Goal: Task Accomplishment & Management: Use online tool/utility

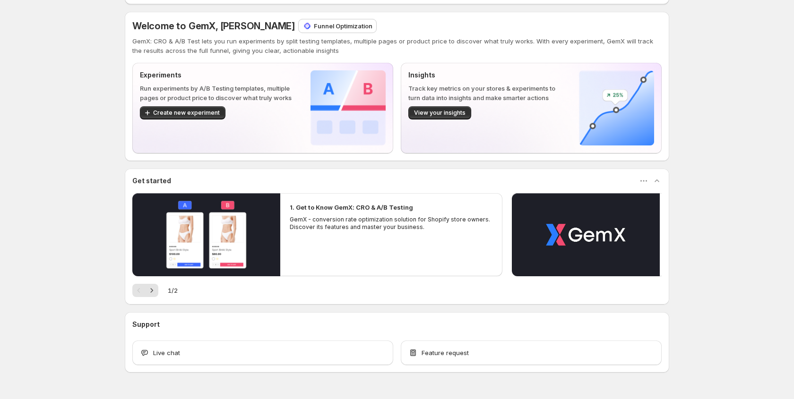
scroll to position [59, 0]
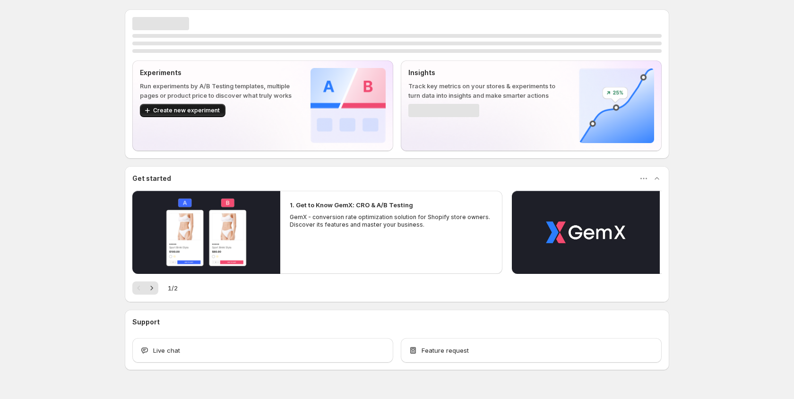
click at [192, 111] on span "Create new experiment" at bounding box center [186, 111] width 67 height 8
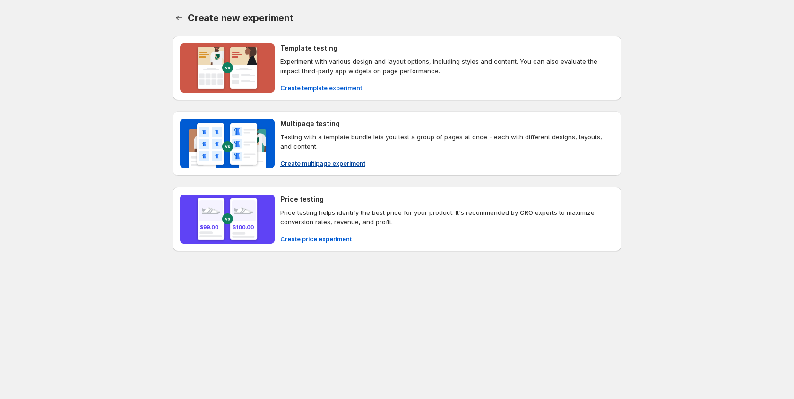
click at [330, 164] on span "Create multipage experiment" at bounding box center [322, 163] width 85 height 9
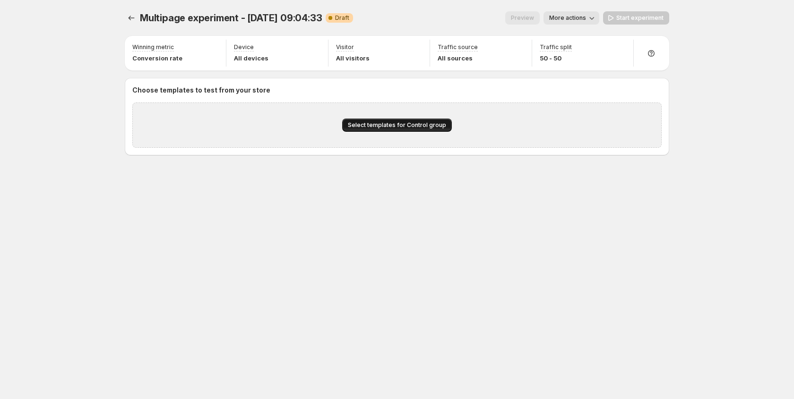
click at [381, 124] on span "Select templates for Control group" at bounding box center [397, 125] width 98 height 8
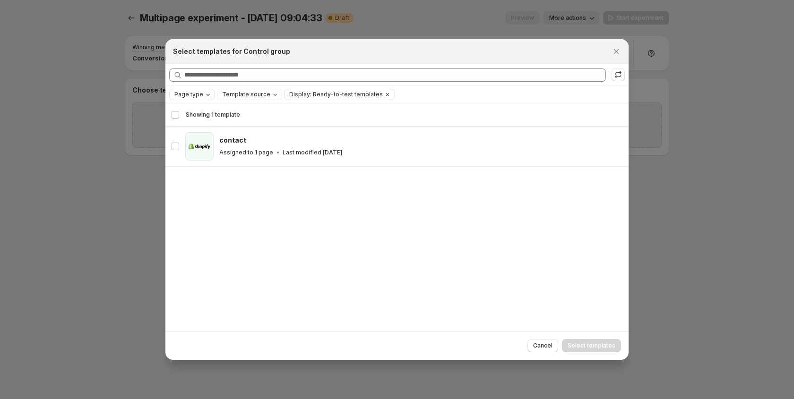
click at [205, 93] on icon "Page type" at bounding box center [208, 95] width 8 height 8
click at [200, 122] on span "Home page" at bounding box center [204, 124] width 34 height 8
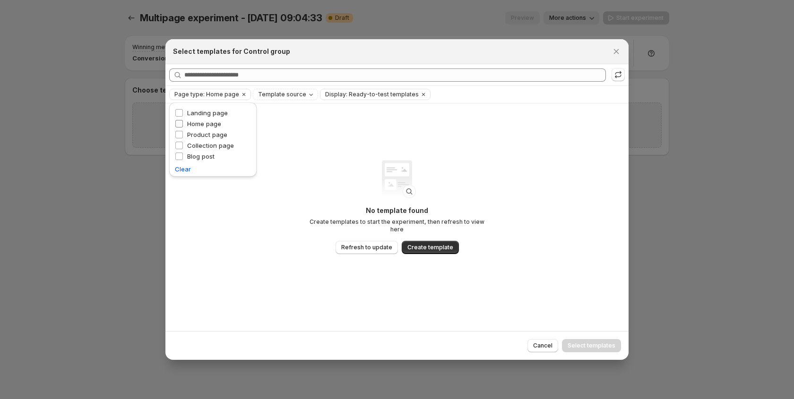
click at [200, 122] on span "Home page" at bounding box center [204, 124] width 34 height 8
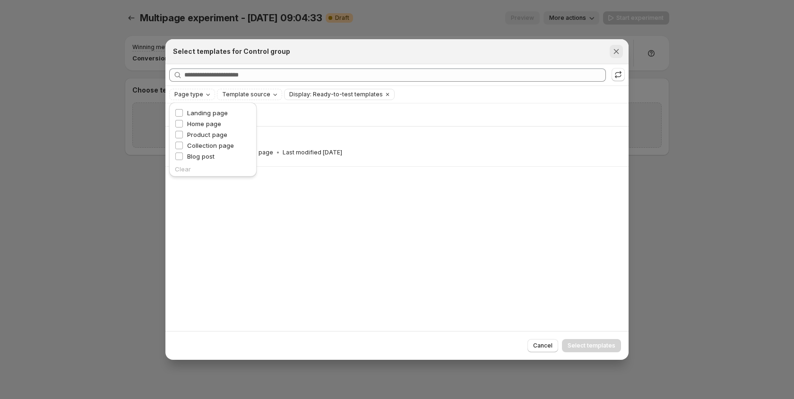
click at [618, 51] on icon "Close" at bounding box center [615, 51] width 9 height 9
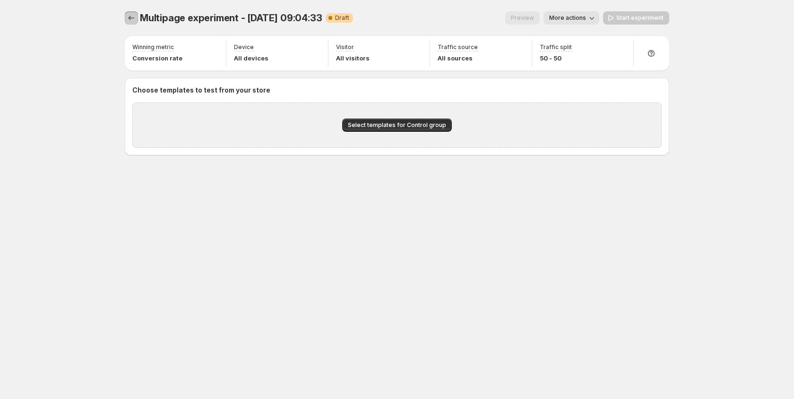
click at [133, 16] on icon "Experiments" at bounding box center [131, 17] width 9 height 9
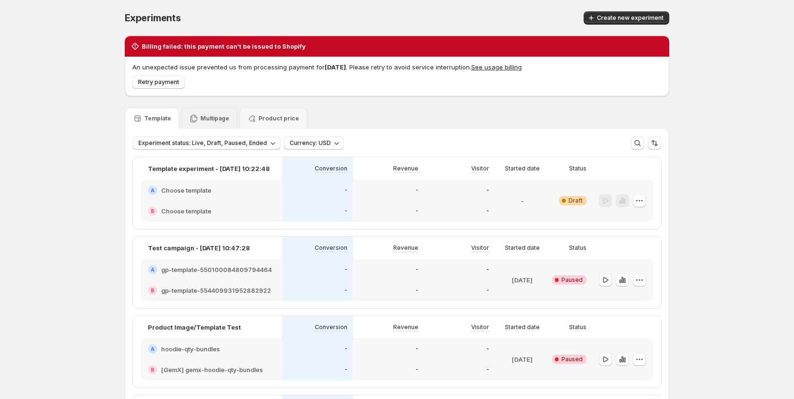
click at [215, 121] on p "Multipage" at bounding box center [214, 119] width 29 height 8
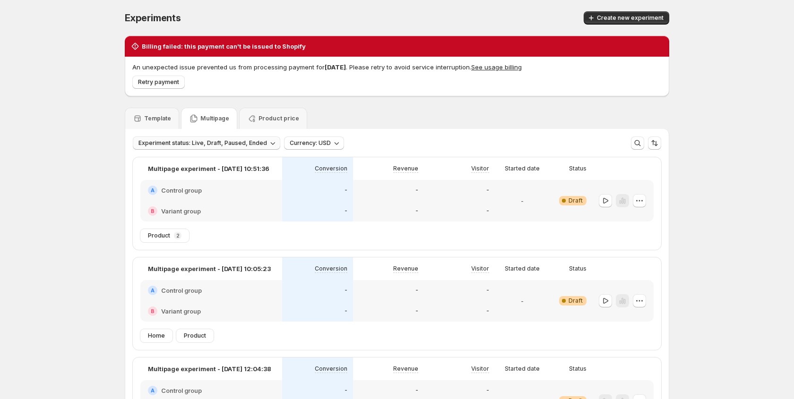
click at [268, 144] on icon "button" at bounding box center [272, 142] width 9 height 9
click at [143, 223] on span "Clear" at bounding box center [145, 222] width 16 height 9
click at [181, 141] on span "Experiment status" at bounding box center [163, 143] width 51 height 8
click at [156, 163] on p "Live" at bounding box center [154, 162] width 12 height 9
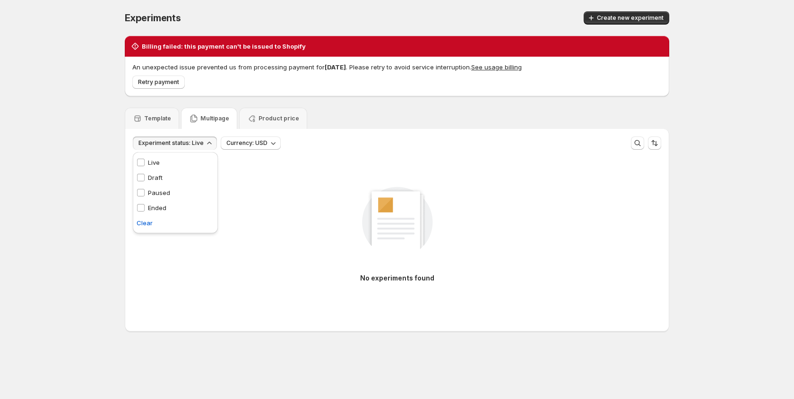
click at [153, 176] on p "Draft" at bounding box center [155, 177] width 15 height 9
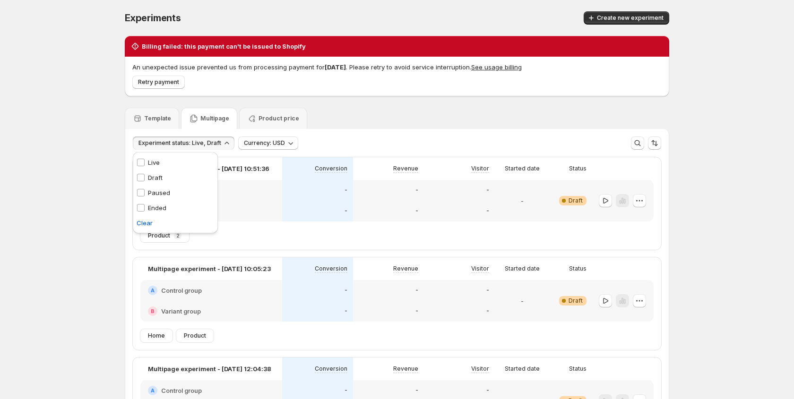
click at [155, 192] on p "Paused" at bounding box center [159, 192] width 22 height 9
click at [154, 205] on p "Ended" at bounding box center [157, 207] width 18 height 9
drag, startPoint x: 90, startPoint y: 224, endPoint x: 140, endPoint y: 236, distance: 51.3
click at [90, 224] on div "Experiments. This page is ready Experiments Create new experiment Billing faile…" at bounding box center [397, 298] width 794 height 596
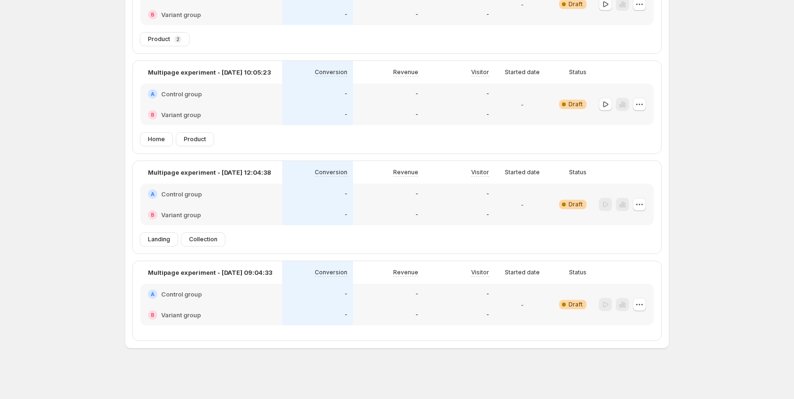
scroll to position [197, 0]
click at [642, 305] on icon "button" at bounding box center [638, 303] width 9 height 9
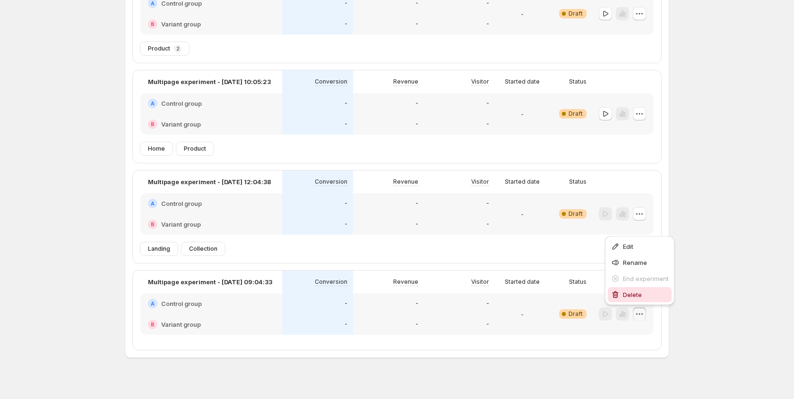
click at [635, 295] on span "Delete" at bounding box center [632, 295] width 19 height 8
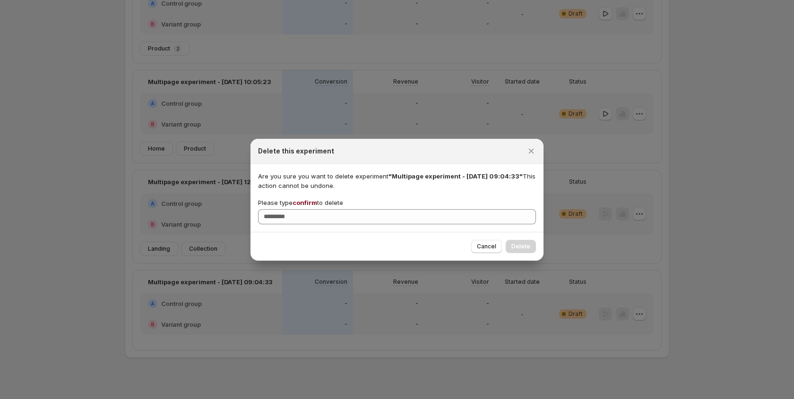
click at [307, 199] on span "confirm" at bounding box center [304, 203] width 25 height 8
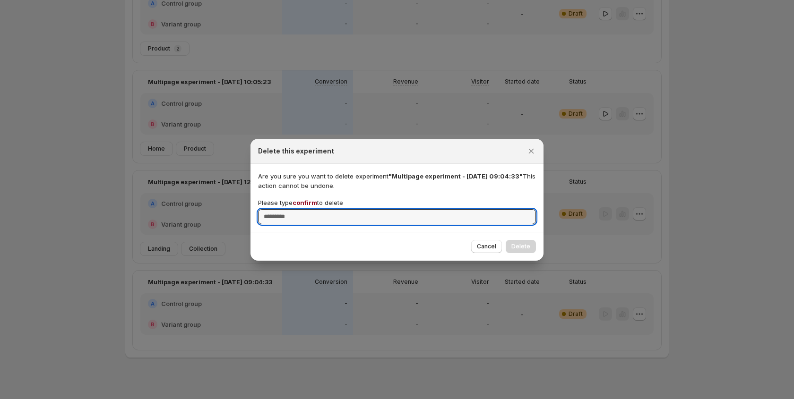
click at [307, 209] on input "Please type confirm to delete" at bounding box center [397, 216] width 278 height 15
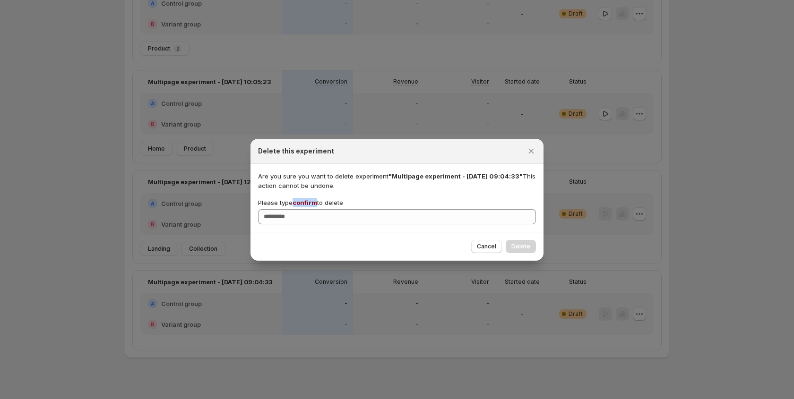
click at [307, 199] on span "confirm" at bounding box center [304, 203] width 25 height 8
click at [307, 209] on input "Please type confirm to delete" at bounding box center [397, 216] width 278 height 15
click at [303, 204] on span "confirm" at bounding box center [304, 203] width 25 height 8
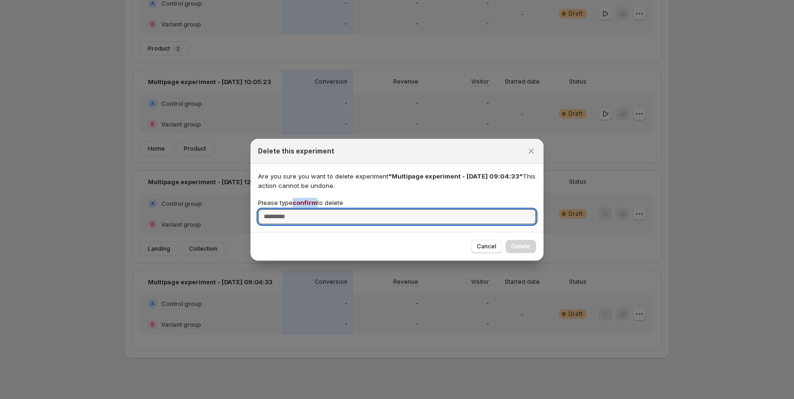
click at [303, 209] on input "Please type confirm to delete" at bounding box center [397, 216] width 278 height 15
click at [303, 204] on span "confirm" at bounding box center [304, 203] width 25 height 8
click at [303, 209] on input "Please type confirm to delete" at bounding box center [397, 216] width 278 height 15
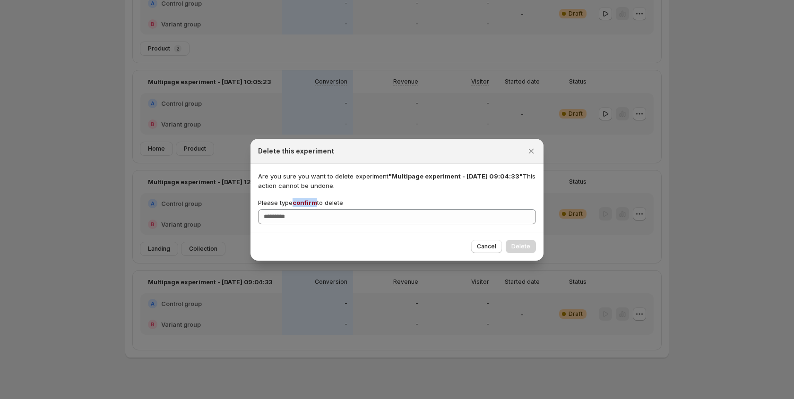
copy span "confirm"
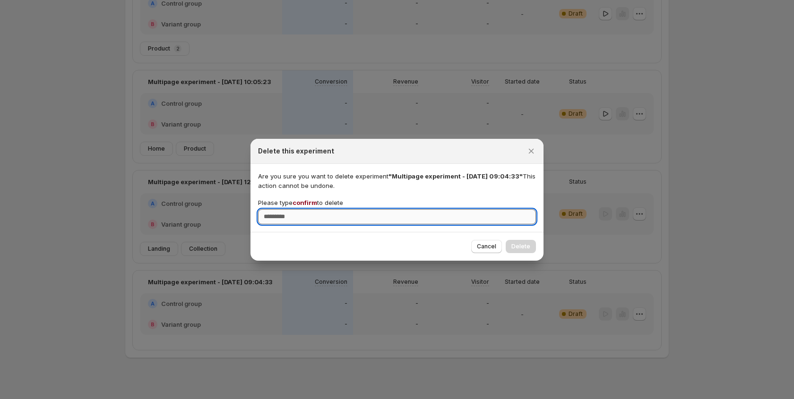
click at [298, 218] on input "Please type confirm to delete" at bounding box center [397, 216] width 278 height 15
paste input "*******"
type input "*******"
click at [530, 248] on span "Delete" at bounding box center [520, 247] width 19 height 8
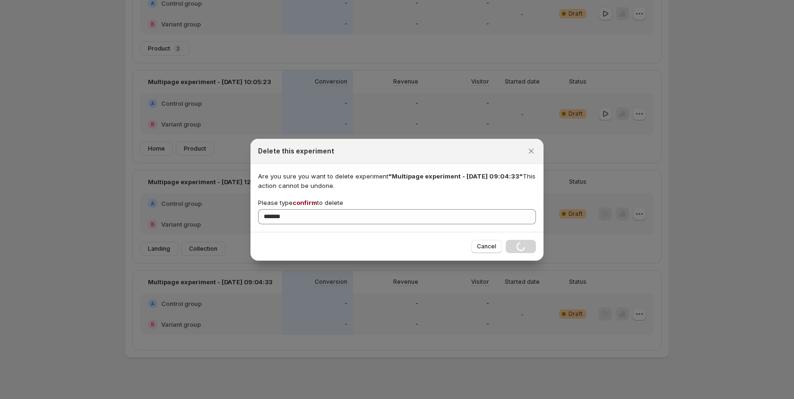
scroll to position [110, 0]
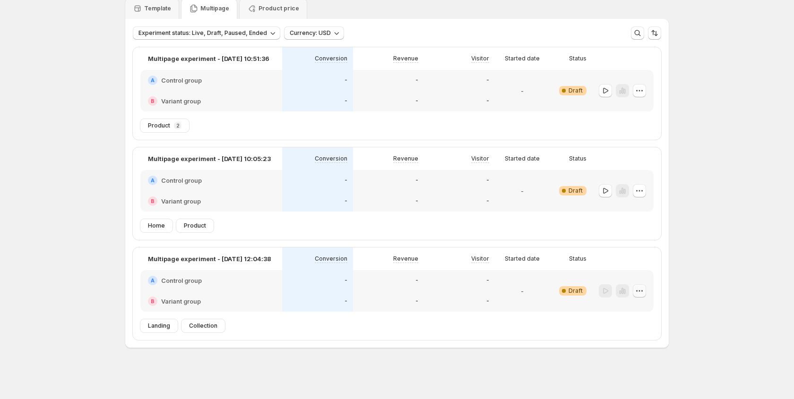
click at [638, 290] on icon "button" at bounding box center [638, 290] width 9 height 9
click at [631, 359] on span "Delete" at bounding box center [632, 359] width 19 height 8
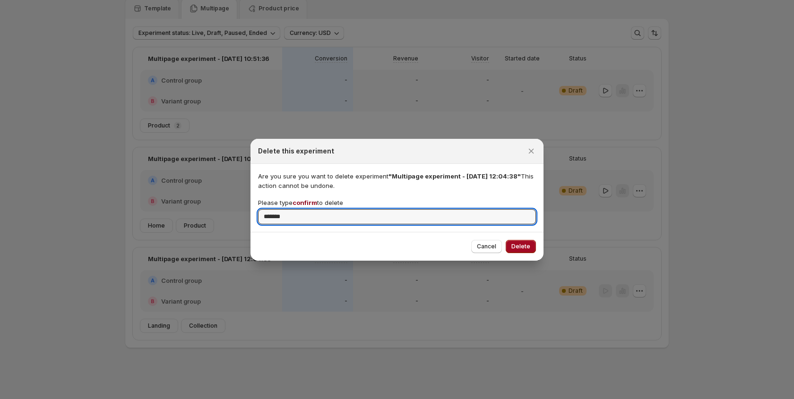
type input "*******"
click at [519, 245] on span "Delete" at bounding box center [520, 247] width 19 height 8
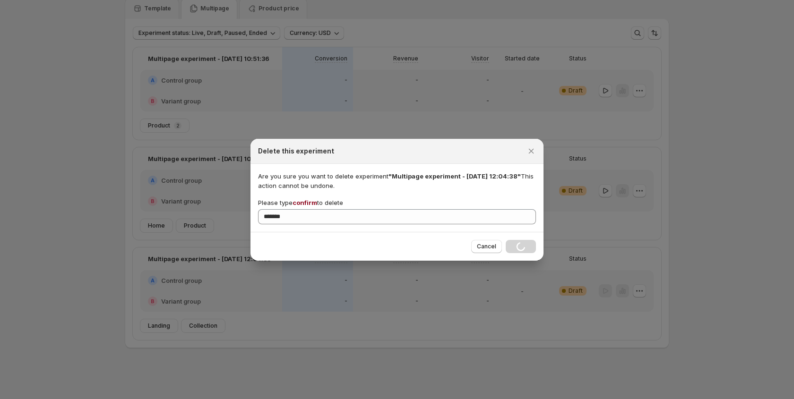
scroll to position [10, 0]
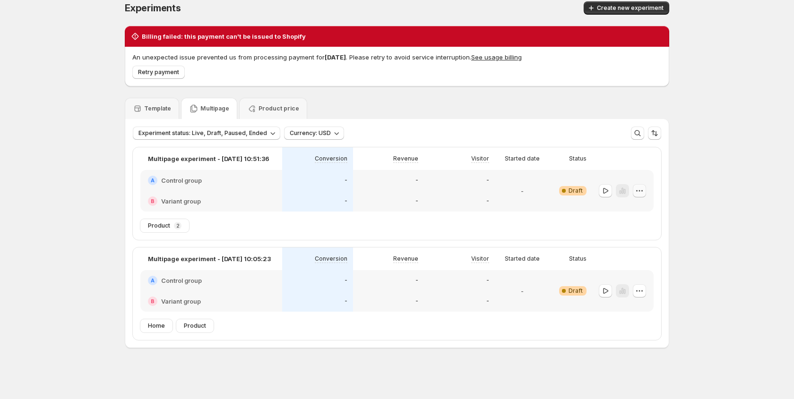
click at [638, 191] on icon "button" at bounding box center [638, 190] width 9 height 9
click at [624, 257] on span "Delete" at bounding box center [632, 259] width 19 height 8
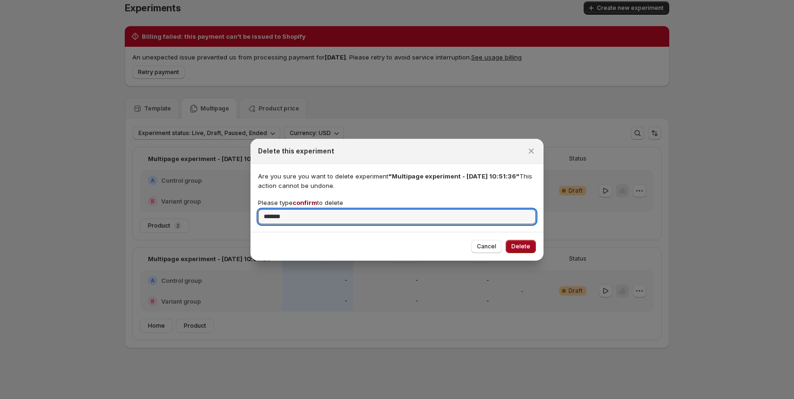
type input "*******"
click at [520, 246] on span "Delete" at bounding box center [520, 247] width 19 height 8
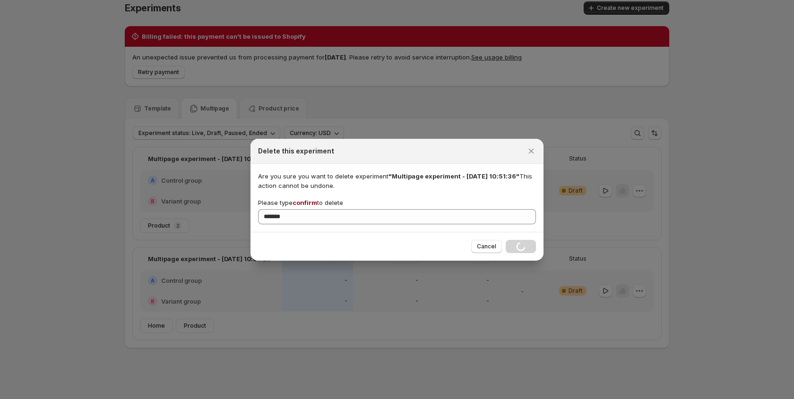
scroll to position [0, 0]
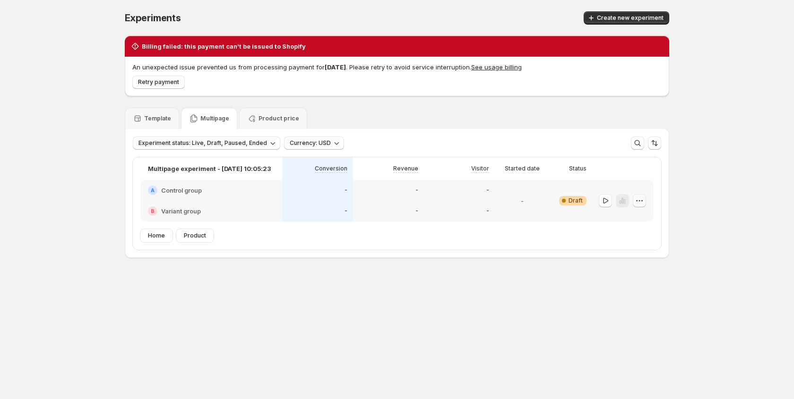
click at [640, 201] on icon "button" at bounding box center [638, 200] width 9 height 9
click at [626, 270] on span "Delete" at bounding box center [632, 269] width 19 height 8
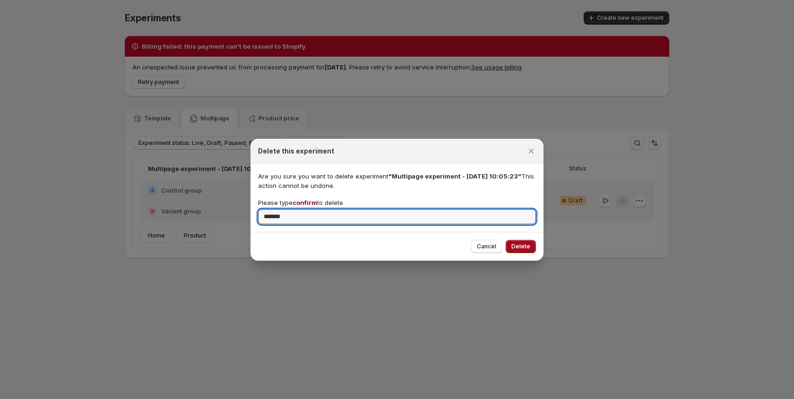
type input "*******"
click at [523, 246] on span "Delete" at bounding box center [520, 247] width 19 height 8
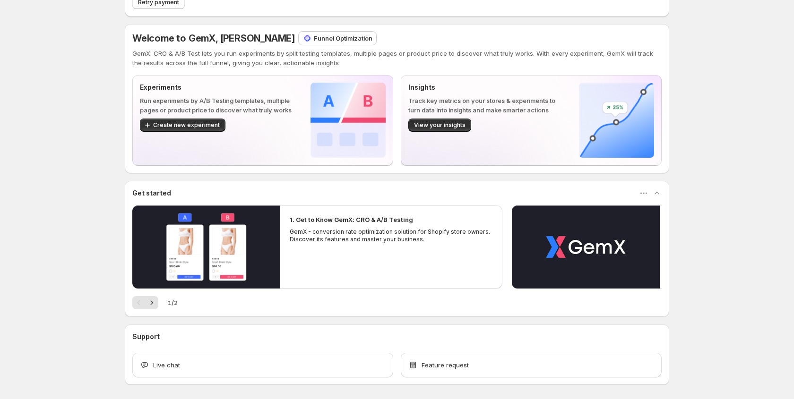
scroll to position [54, 0]
click at [190, 126] on span "Create new experiment" at bounding box center [186, 125] width 67 height 8
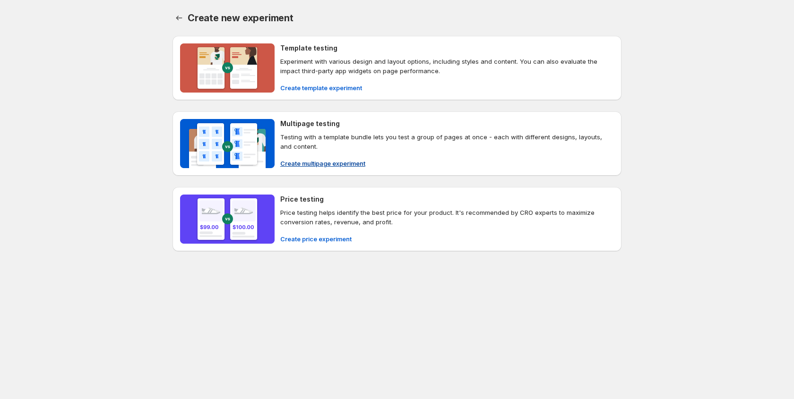
click at [294, 160] on span "Create multipage experiment" at bounding box center [322, 163] width 85 height 9
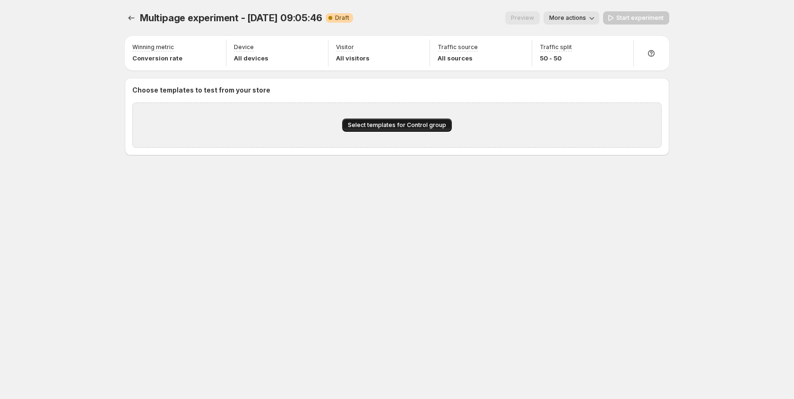
click at [370, 126] on span "Select templates for Control group" at bounding box center [397, 125] width 98 height 8
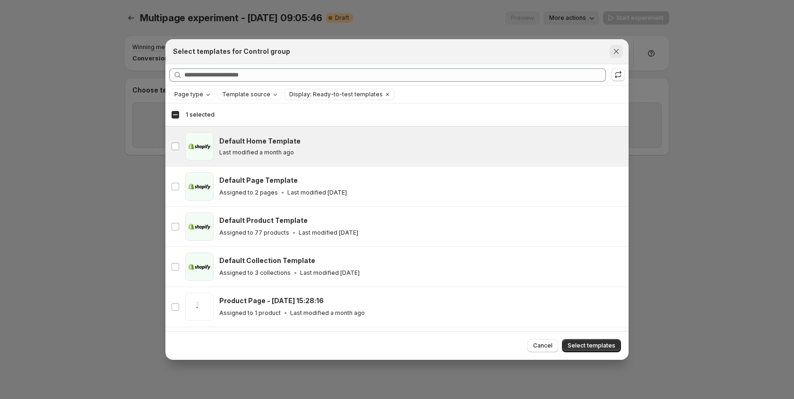
click at [614, 52] on icon "Close" at bounding box center [615, 51] width 9 height 9
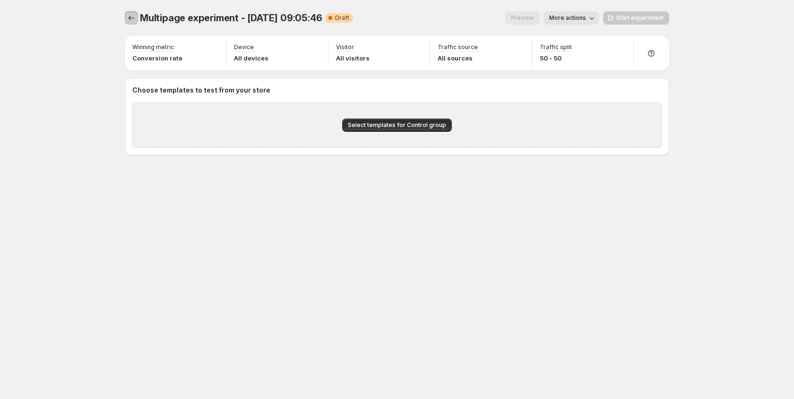
click at [134, 19] on icon "Experiments" at bounding box center [131, 17] width 9 height 9
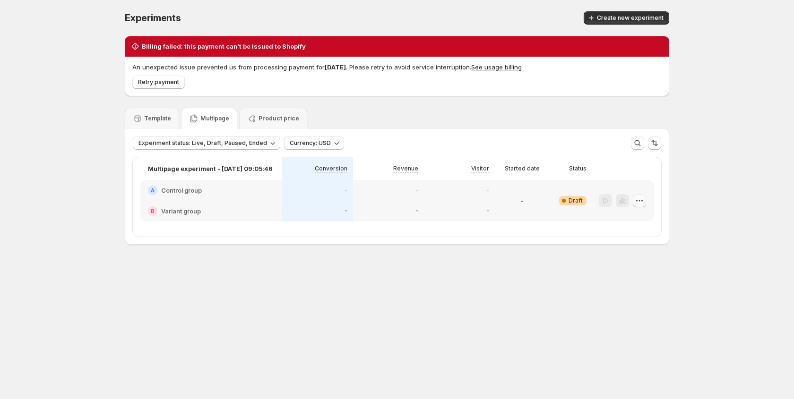
click at [640, 199] on icon "button" at bounding box center [638, 200] width 9 height 9
click at [636, 271] on span "Delete" at bounding box center [632, 269] width 19 height 8
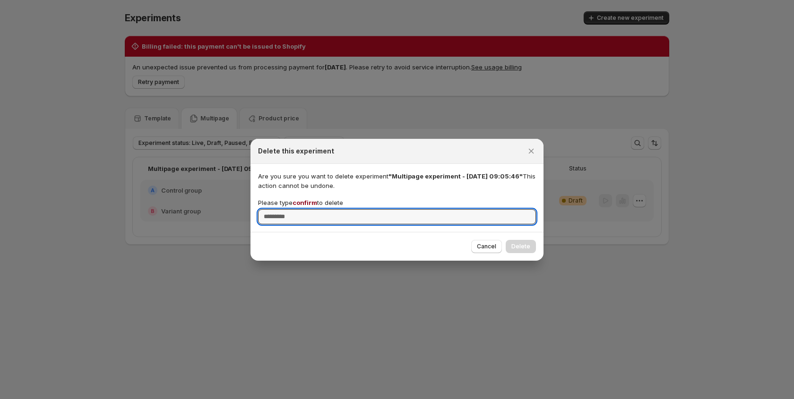
click at [305, 204] on span "confirm" at bounding box center [304, 203] width 25 height 8
click at [305, 209] on input "Please type confirm to delete" at bounding box center [397, 216] width 278 height 15
click at [305, 204] on span "confirm" at bounding box center [304, 203] width 25 height 8
click at [305, 209] on input "Please type confirm to delete" at bounding box center [397, 216] width 278 height 15
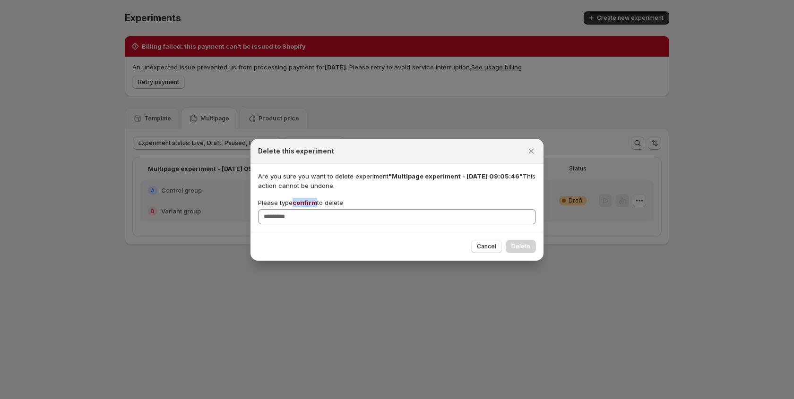
copy span "confirm"
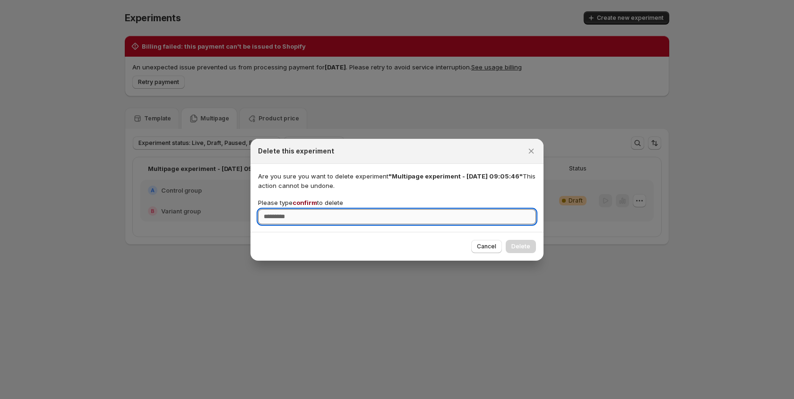
click at [299, 222] on input "Please type confirm to delete" at bounding box center [397, 216] width 278 height 15
paste input "*******"
type input "*******"
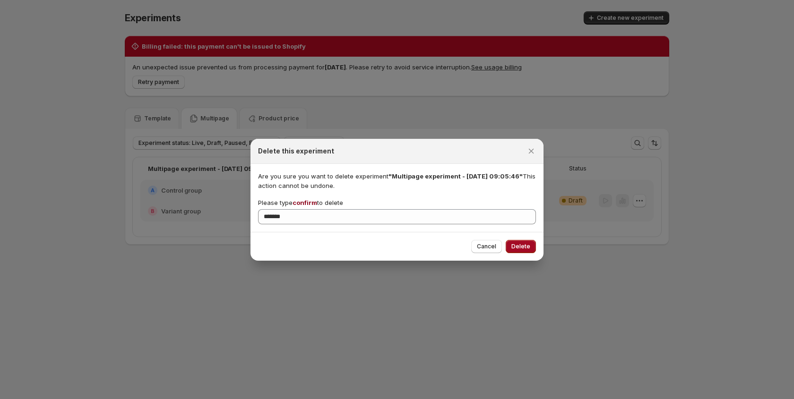
click at [531, 247] on button "Delete" at bounding box center [520, 246] width 30 height 13
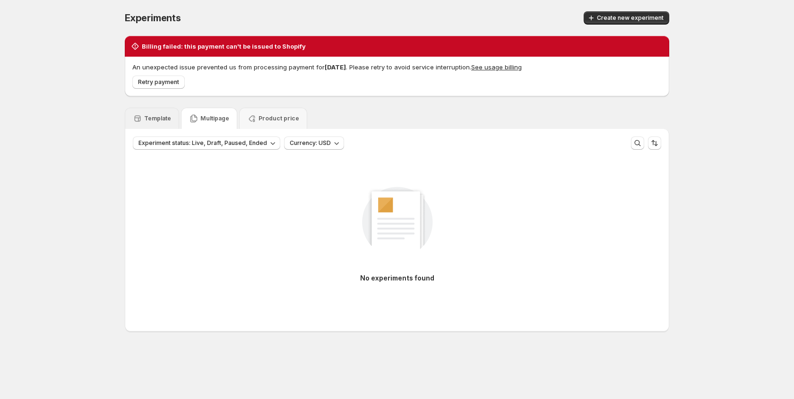
click at [145, 122] on div "Template" at bounding box center [152, 118] width 38 height 9
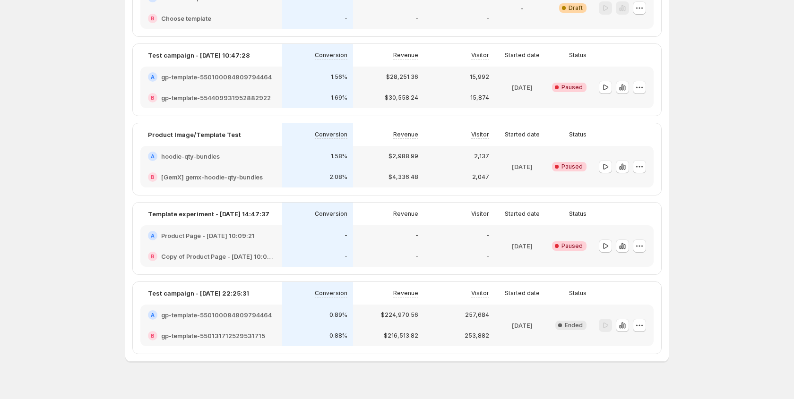
scroll to position [206, 0]
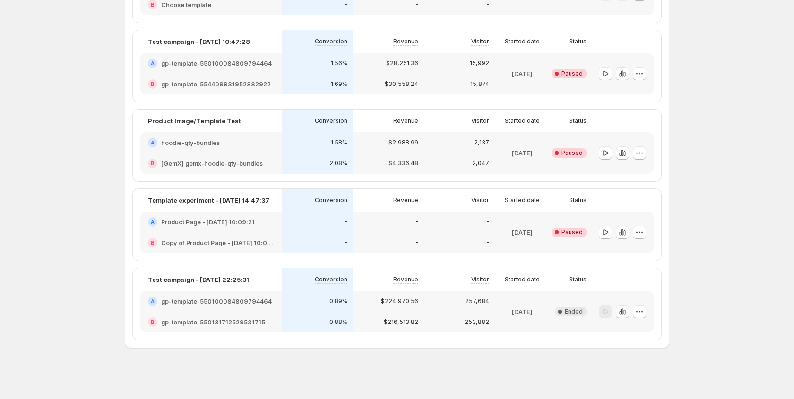
click at [619, 313] on icon "button" at bounding box center [620, 313] width 2 height 4
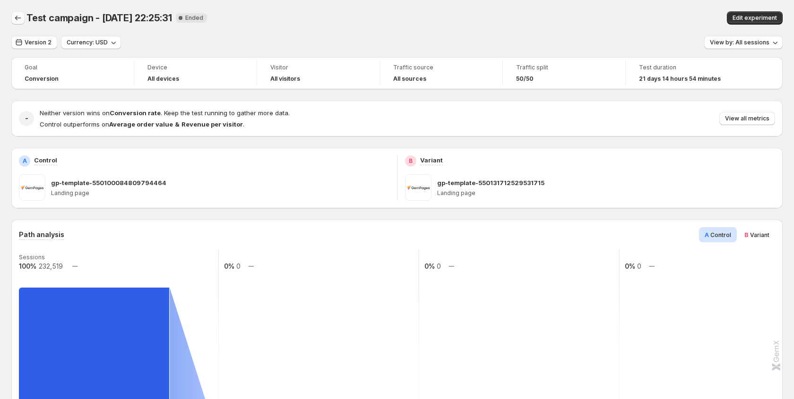
click at [18, 17] on icon "Back" at bounding box center [17, 17] width 9 height 9
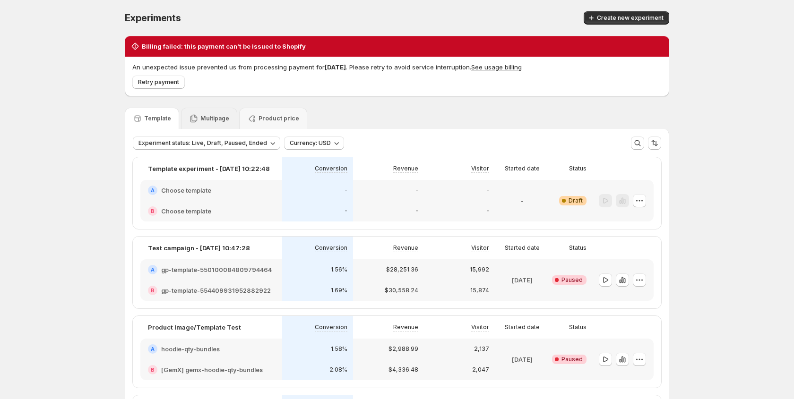
click at [200, 116] on p "Multipage" at bounding box center [214, 119] width 29 height 8
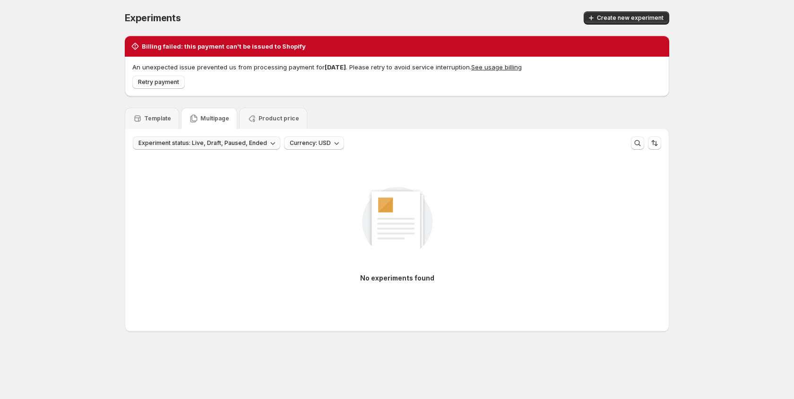
click at [268, 145] on icon "button" at bounding box center [272, 142] width 9 height 9
click at [268, 143] on icon "button" at bounding box center [272, 142] width 9 height 9
click at [627, 17] on span "Create new experiment" at bounding box center [630, 18] width 67 height 8
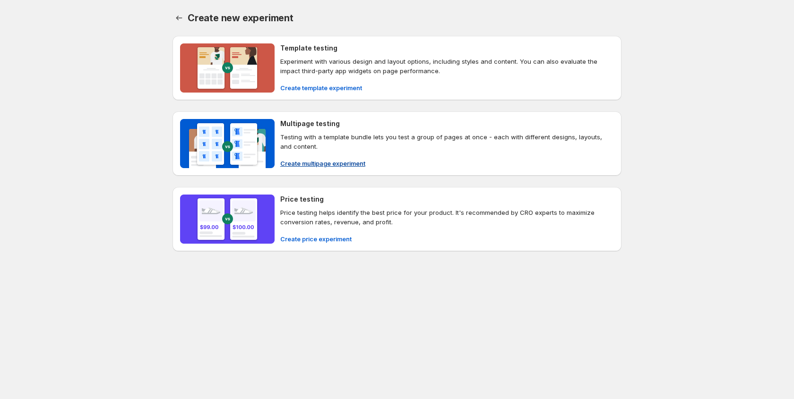
click at [323, 164] on span "Create multipage experiment" at bounding box center [322, 163] width 85 height 9
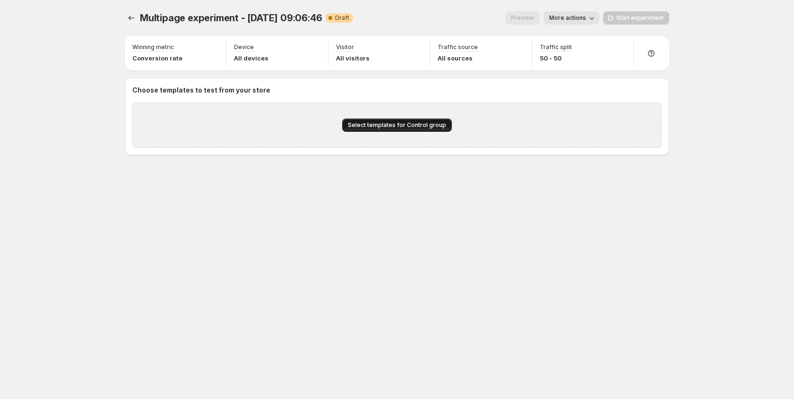
click at [373, 129] on button "Select templates for Control group" at bounding box center [397, 125] width 110 height 13
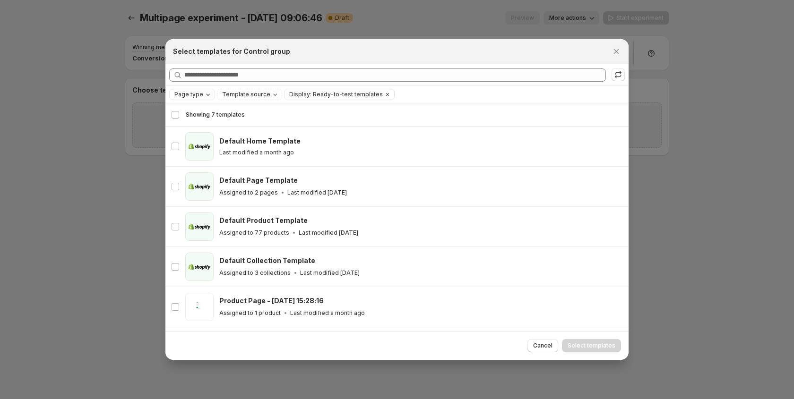
click at [204, 96] on icon "Page type" at bounding box center [208, 95] width 8 height 8
click at [233, 96] on span "Template source" at bounding box center [246, 95] width 48 height 8
click at [237, 122] on span "GemPages" at bounding box center [249, 124] width 32 height 8
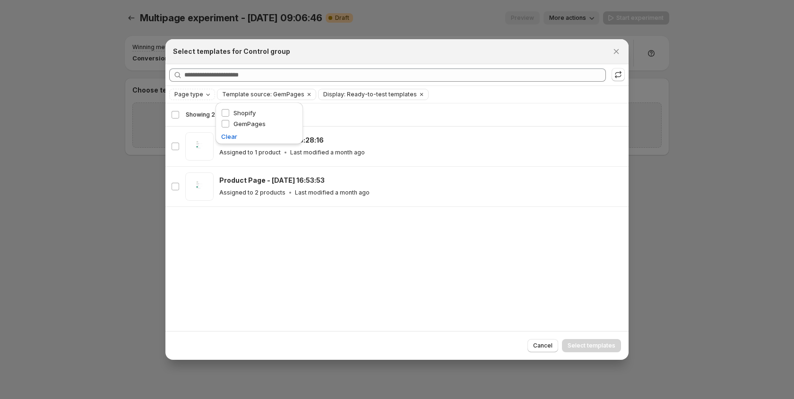
click at [327, 286] on div "Showing 2 templates Select all 2 templates Showing 2 templates Select Select al…" at bounding box center [396, 217] width 463 height 228
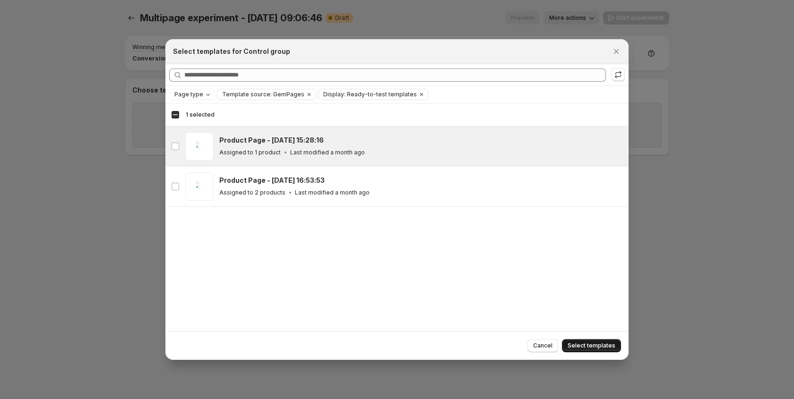
click at [588, 343] on span "Select templates" at bounding box center [591, 346] width 48 height 8
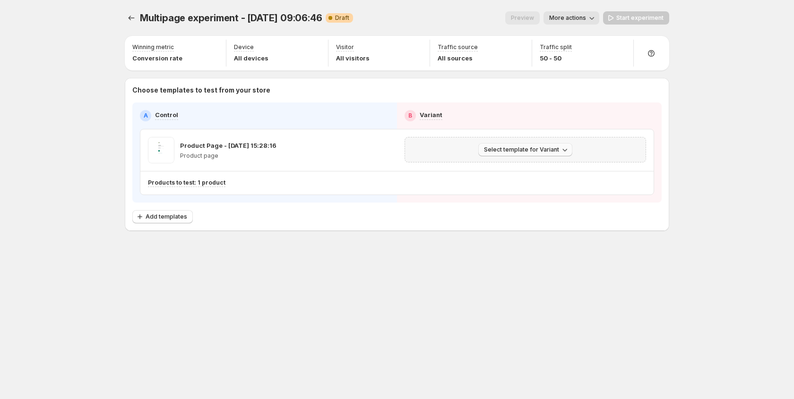
click at [504, 151] on span "Select template for Variant" at bounding box center [521, 150] width 75 height 8
click at [499, 188] on span "Create Variant based on Control" at bounding box center [527, 186] width 96 height 8
click at [628, 19] on span "Start experiment" at bounding box center [639, 18] width 47 height 8
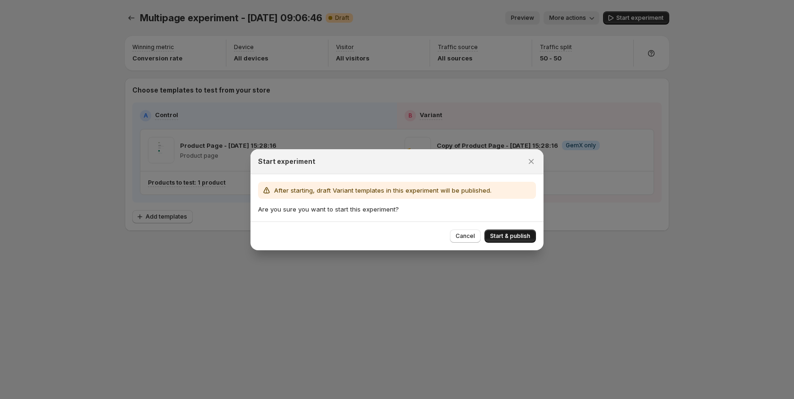
click at [507, 239] on span "Start & publish" at bounding box center [510, 236] width 40 height 8
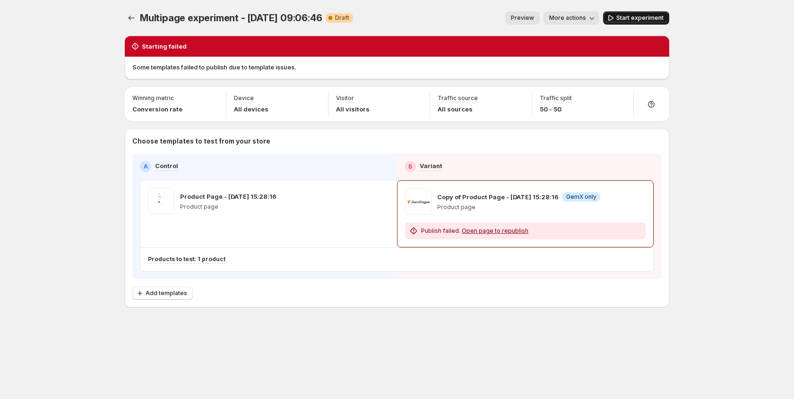
click at [636, 19] on span "Start experiment" at bounding box center [639, 18] width 47 height 8
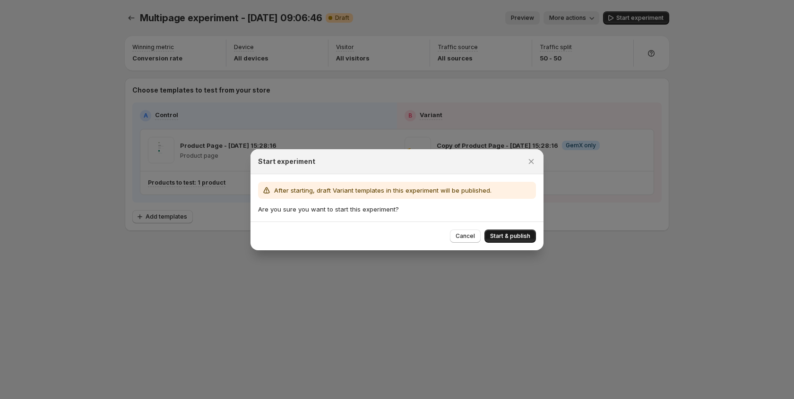
click at [508, 233] on span "Start & publish" at bounding box center [510, 236] width 40 height 8
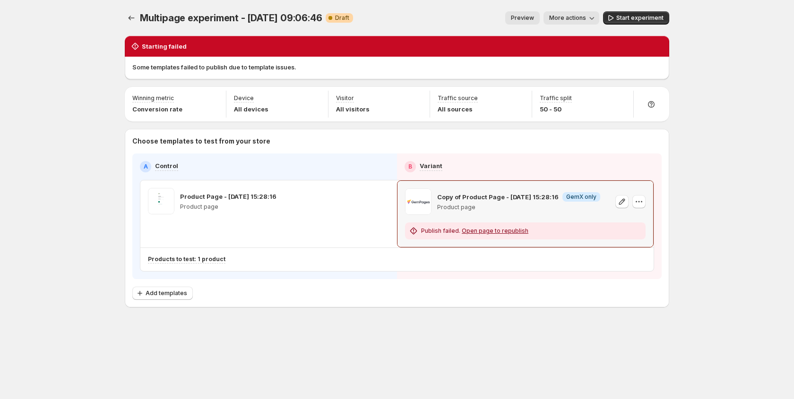
click at [493, 232] on span "Open page to republish" at bounding box center [495, 230] width 67 height 7
click at [622, 203] on icon "button" at bounding box center [621, 201] width 9 height 9
click at [634, 200] on icon "button" at bounding box center [638, 201] width 9 height 9
click at [639, 223] on span "Change template" at bounding box center [639, 222] width 51 height 8
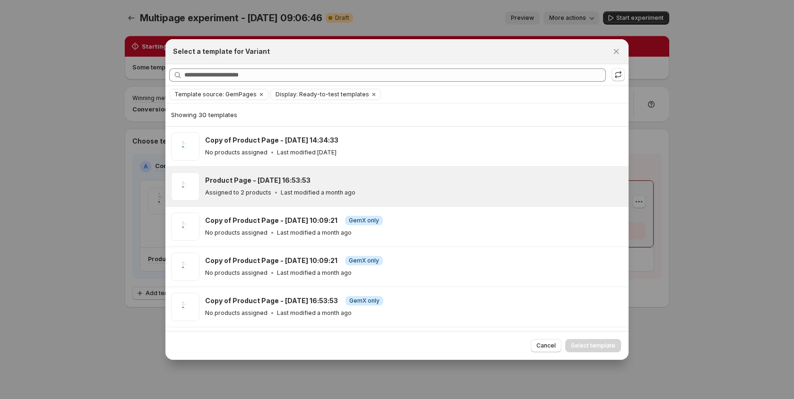
click at [229, 186] on div "Product Page - Aug 22, 16:53:53 Assigned to 2 products Last modified a month ago" at bounding box center [412, 187] width 415 height 22
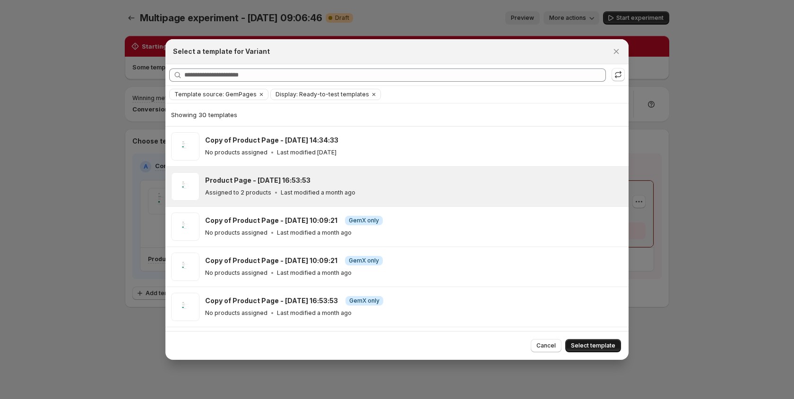
click at [574, 345] on span "Select template" at bounding box center [593, 346] width 44 height 8
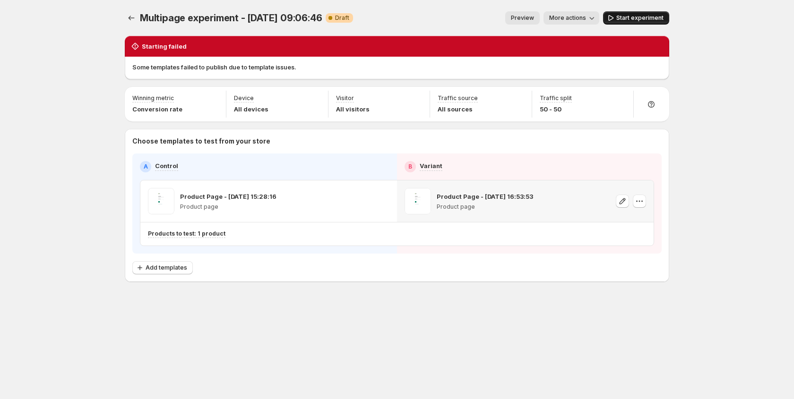
click at [634, 16] on span "Start experiment" at bounding box center [639, 18] width 47 height 8
click at [127, 17] on icon "Experiments" at bounding box center [131, 17] width 9 height 9
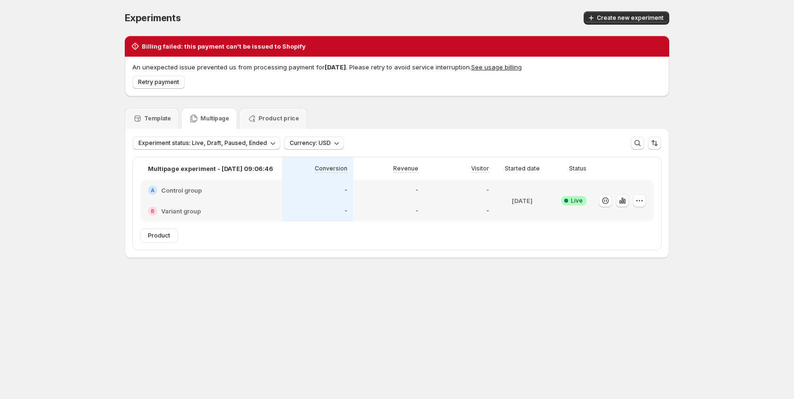
click at [620, 201] on icon "button" at bounding box center [620, 202] width 2 height 4
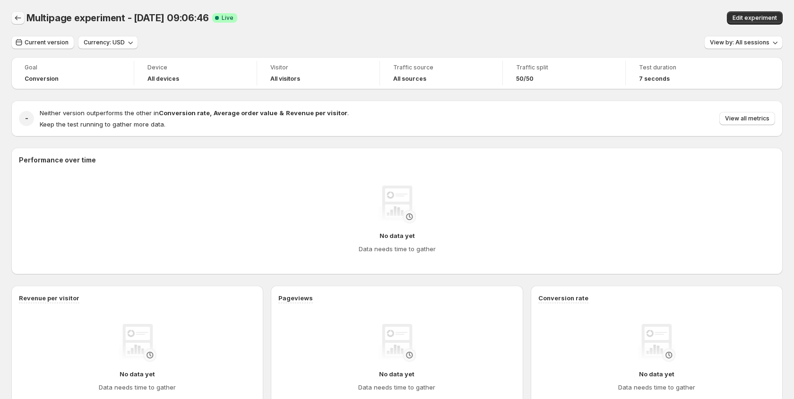
click at [17, 14] on icon "Back" at bounding box center [17, 17] width 9 height 9
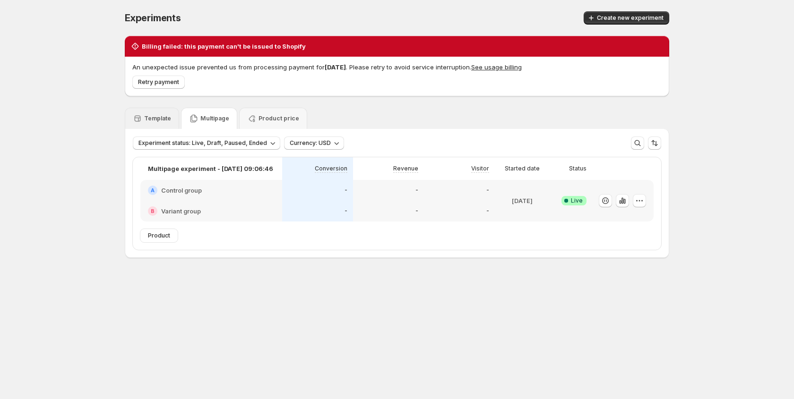
click at [148, 118] on p "Template" at bounding box center [157, 119] width 27 height 8
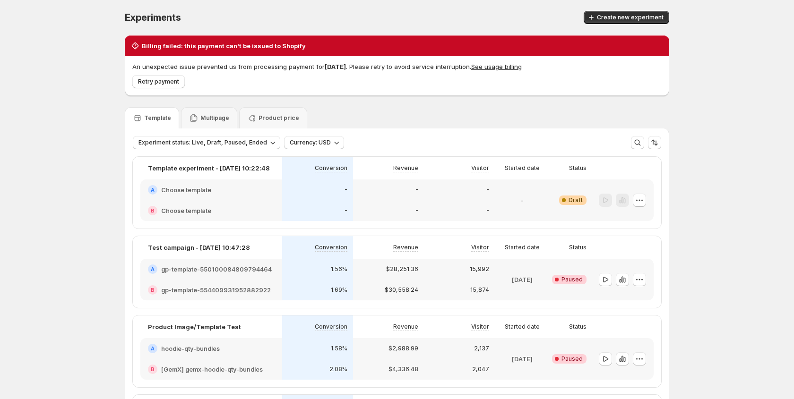
scroll to position [206, 0]
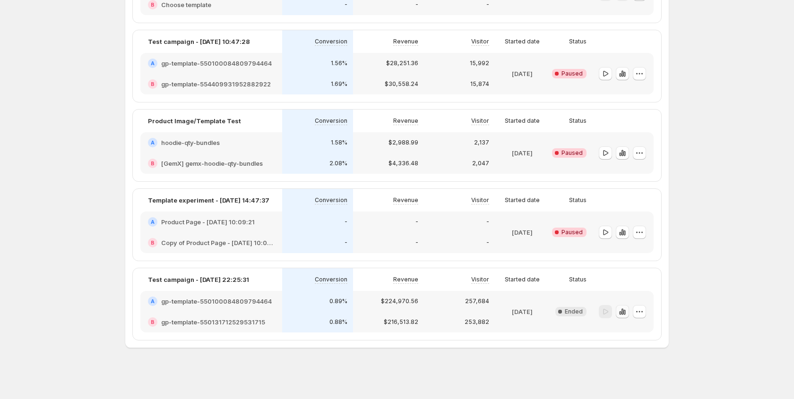
click at [619, 314] on icon "button" at bounding box center [620, 313] width 2 height 4
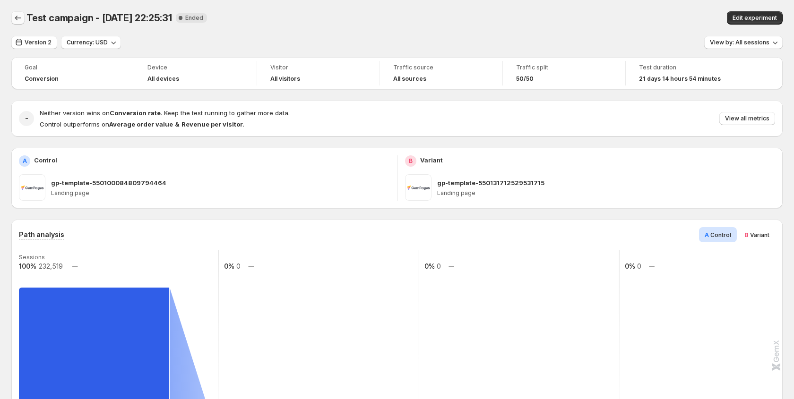
click at [20, 20] on icon "Back" at bounding box center [17, 17] width 9 height 9
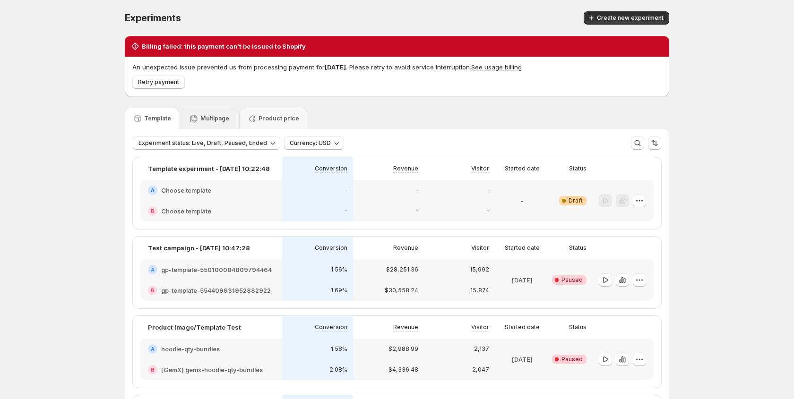
click at [210, 125] on div "Multipage" at bounding box center [209, 118] width 56 height 21
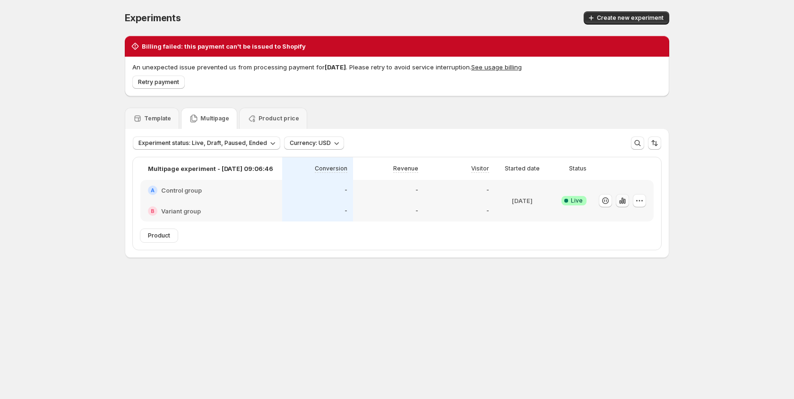
click at [620, 202] on icon "button" at bounding box center [621, 200] width 9 height 9
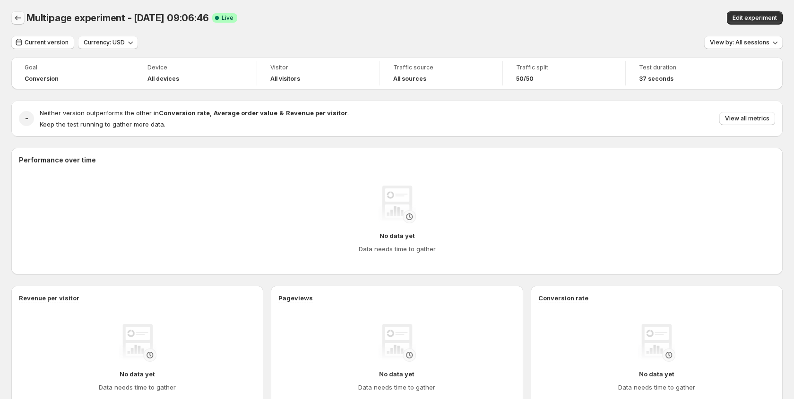
click at [16, 23] on button "Back" at bounding box center [17, 17] width 13 height 13
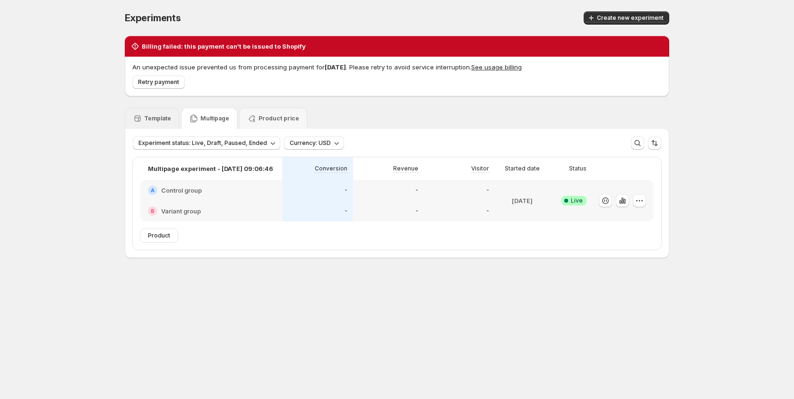
click at [154, 118] on p "Template" at bounding box center [157, 119] width 27 height 8
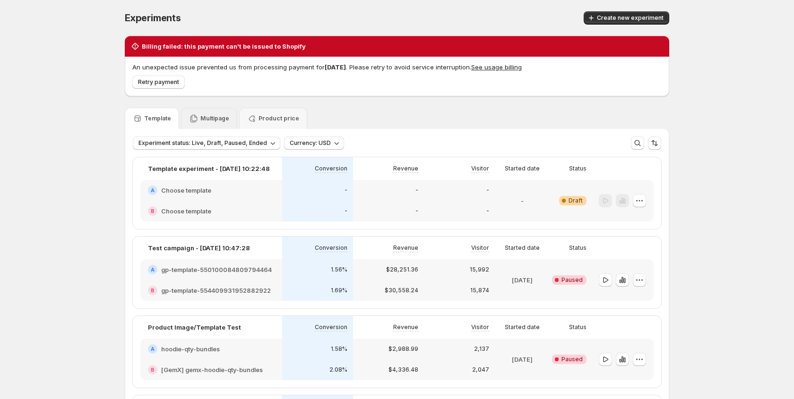
click at [202, 116] on p "Multipage" at bounding box center [214, 119] width 29 height 8
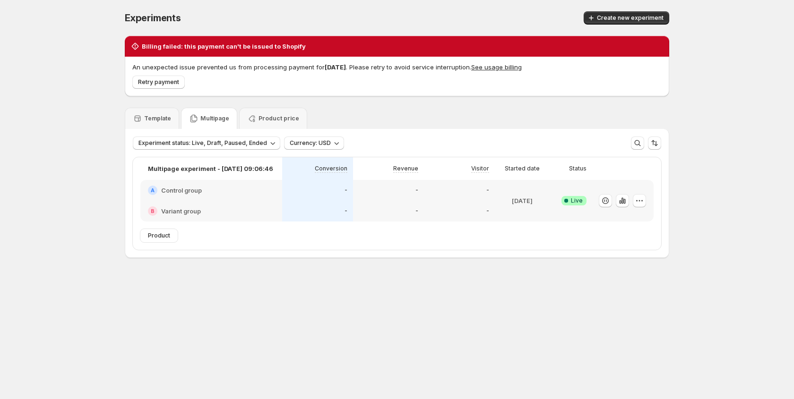
click at [372, 166] on div "Revenue" at bounding box center [389, 168] width 60 height 11
click at [242, 205] on div "B Variant group" at bounding box center [211, 211] width 142 height 21
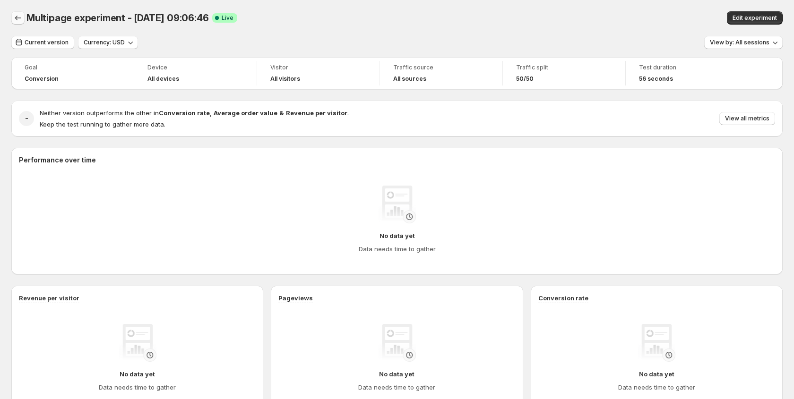
click at [18, 20] on icon "Back" at bounding box center [17, 17] width 9 height 9
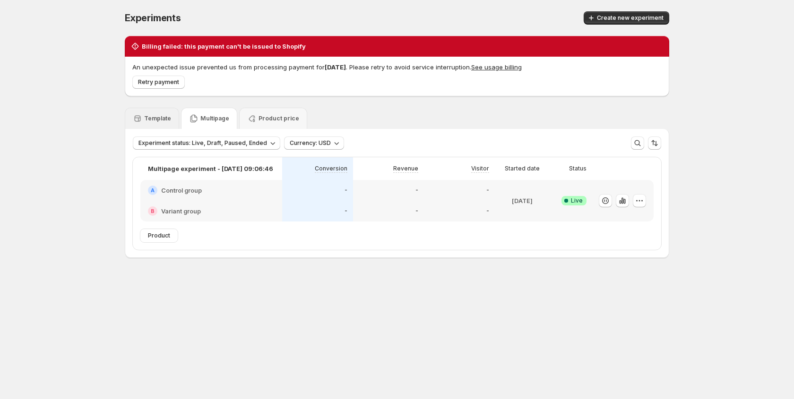
click at [160, 120] on p "Template" at bounding box center [157, 119] width 27 height 8
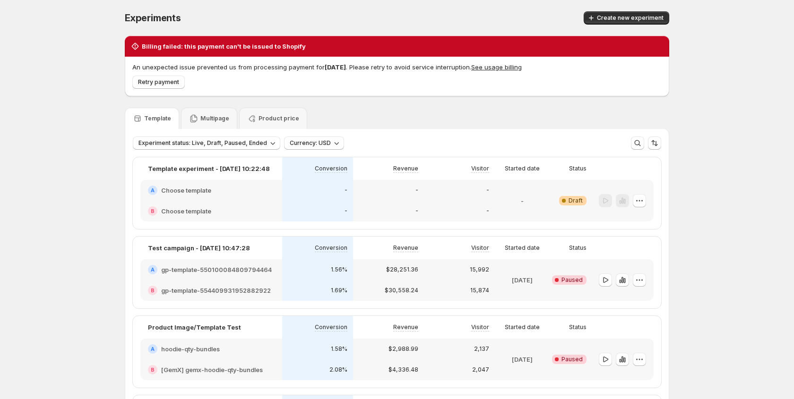
click at [335, 111] on div "Template Multipage Product price" at bounding box center [397, 118] width 544 height 21
click at [222, 125] on div "Multipage" at bounding box center [209, 118] width 56 height 21
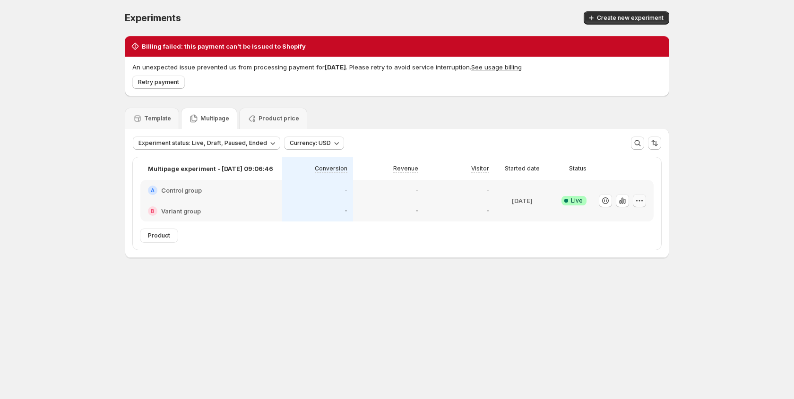
click at [638, 203] on icon "button" at bounding box center [638, 200] width 9 height 9
click at [530, 272] on div "Experiments. This page is ready Experiments Create new experiment Billing faile…" at bounding box center [396, 154] width 567 height 309
click at [641, 204] on icon "button" at bounding box center [638, 200] width 9 height 9
click at [633, 249] on span "End experiment" at bounding box center [621, 253] width 46 height 8
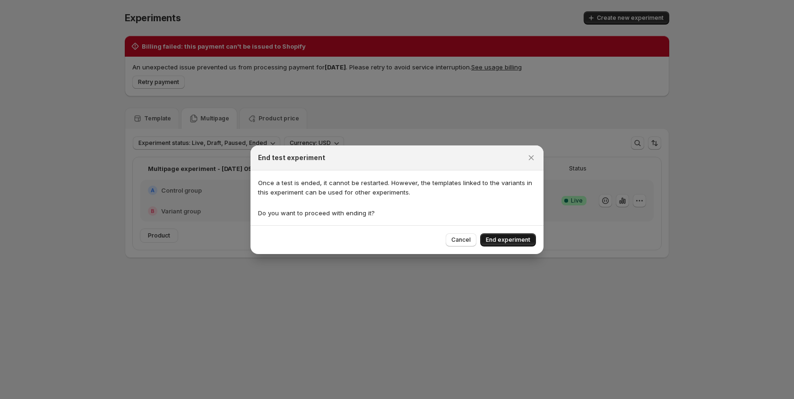
click at [524, 239] on span "End experiment" at bounding box center [508, 240] width 44 height 8
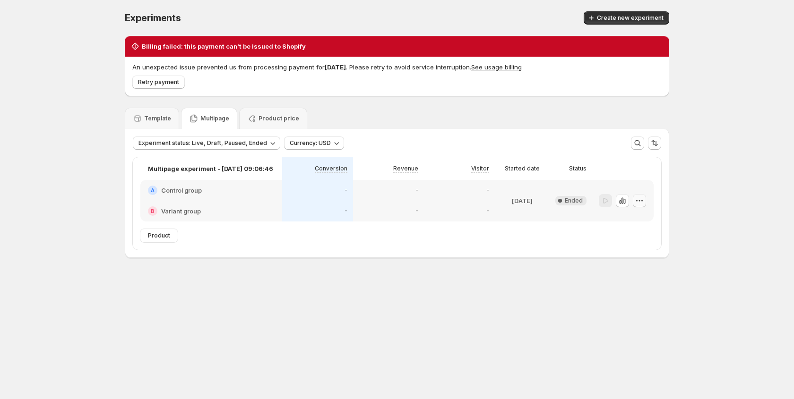
click at [636, 204] on icon "button" at bounding box center [638, 200] width 9 height 9
click at [624, 270] on span "Delete" at bounding box center [632, 269] width 19 height 8
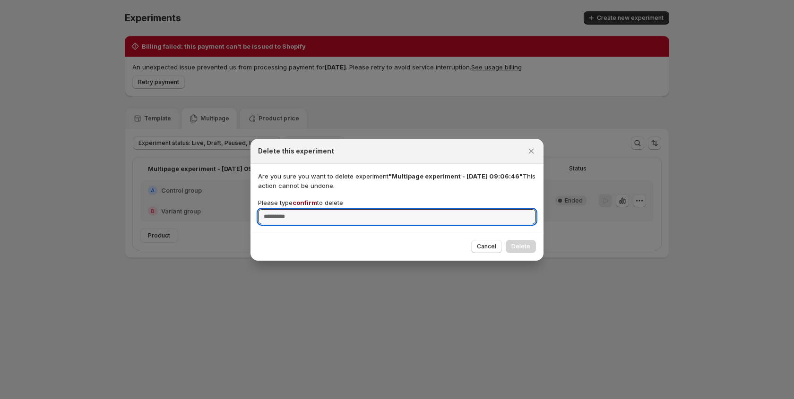
click at [309, 203] on span "confirm" at bounding box center [304, 203] width 25 height 8
click at [309, 209] on input "Please type confirm to delete" at bounding box center [397, 216] width 278 height 15
click at [309, 203] on span "confirm" at bounding box center [304, 203] width 25 height 8
click at [309, 209] on input "Please type confirm to delete" at bounding box center [397, 216] width 278 height 15
click at [309, 203] on span "confirm" at bounding box center [304, 203] width 25 height 8
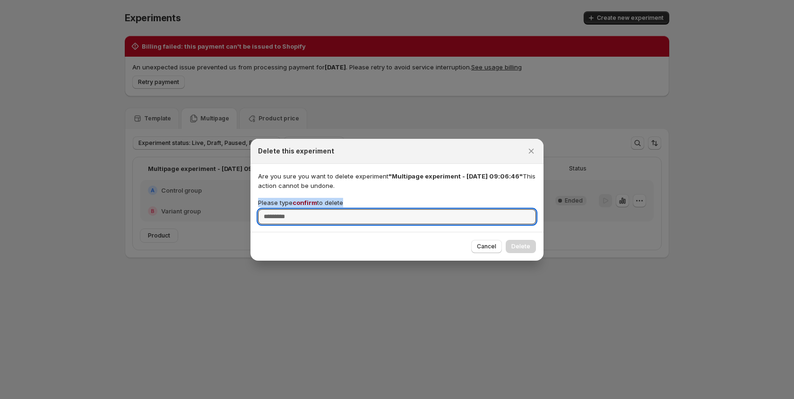
click at [309, 209] on input "Please type confirm to delete" at bounding box center [397, 216] width 278 height 15
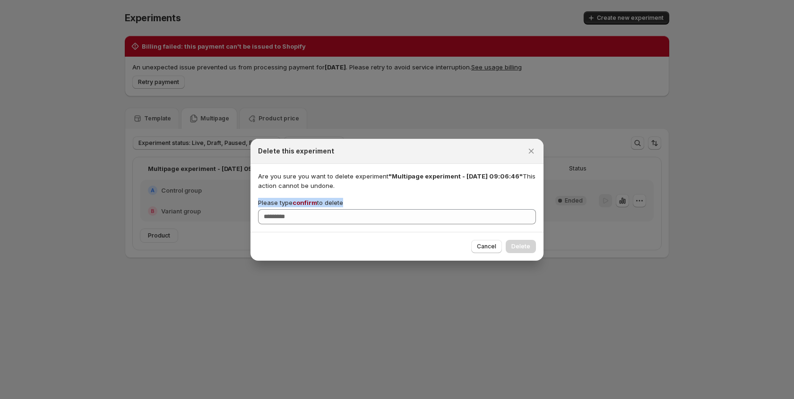
click at [306, 203] on span "confirm" at bounding box center [304, 203] width 25 height 8
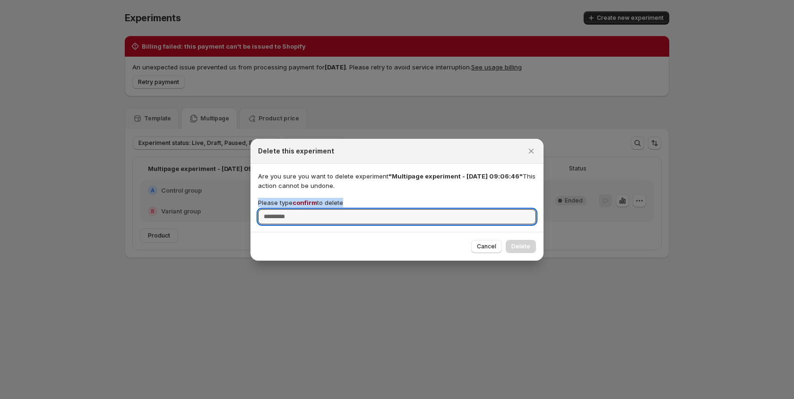
click at [306, 209] on input "Please type confirm to delete" at bounding box center [397, 216] width 278 height 15
click at [300, 202] on span "confirm" at bounding box center [304, 203] width 25 height 8
click at [300, 209] on input "Please type confirm to delete" at bounding box center [397, 216] width 278 height 15
click at [300, 202] on span "confirm" at bounding box center [304, 203] width 25 height 8
click at [300, 209] on input "Please type confirm to delete" at bounding box center [397, 216] width 278 height 15
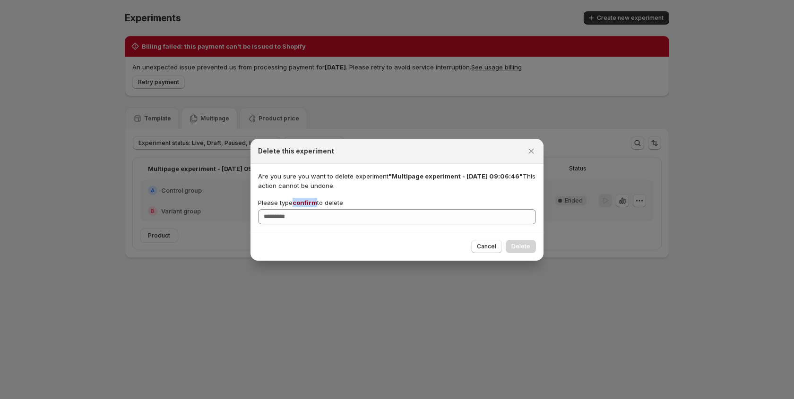
copy span "confirm"
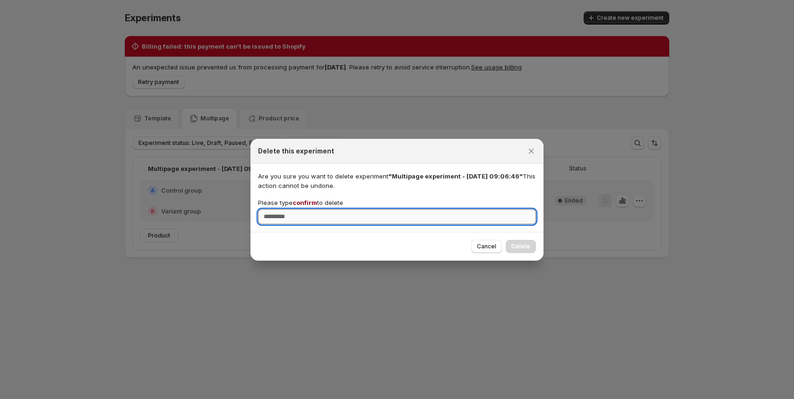
click at [290, 216] on input "Please type confirm to delete" at bounding box center [397, 216] width 278 height 15
paste input "*******"
type input "*******"
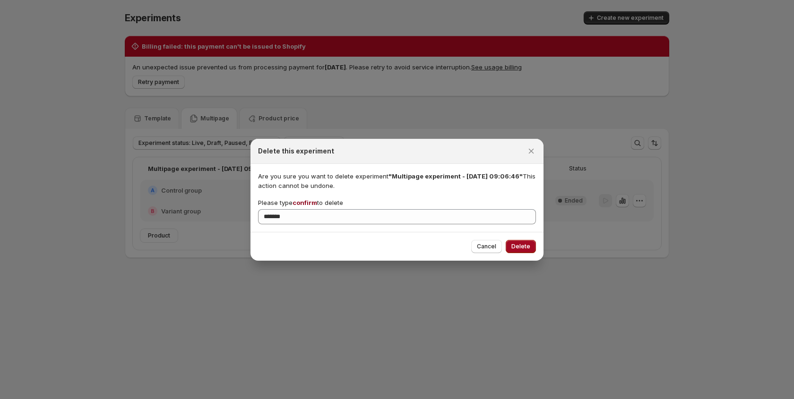
click at [528, 248] on span "Delete" at bounding box center [520, 247] width 19 height 8
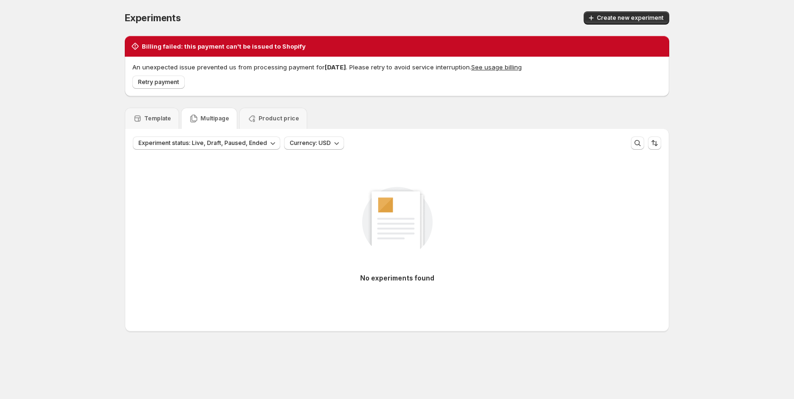
click at [338, 116] on div "Template Multipage Product price" at bounding box center [397, 118] width 544 height 21
click at [153, 119] on p "Template" at bounding box center [157, 119] width 27 height 8
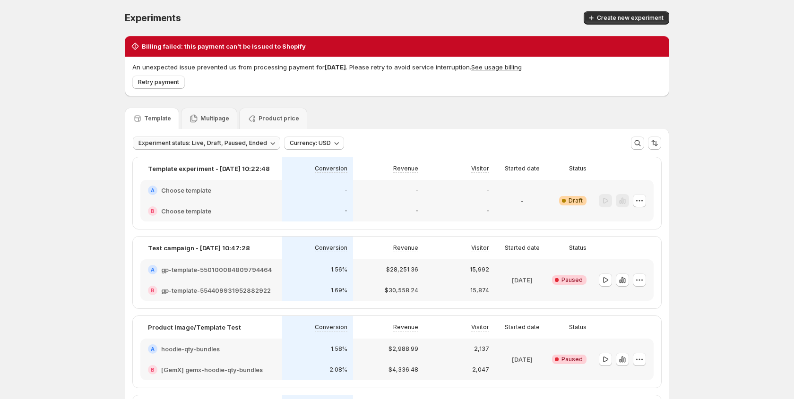
click at [269, 142] on icon "button" at bounding box center [272, 142] width 9 height 9
click at [268, 142] on icon "button" at bounding box center [272, 142] width 9 height 9
click at [256, 142] on span "Experiment status: Live, Draft, Paused, Ended" at bounding box center [202, 143] width 128 height 8
click at [369, 120] on div "Template Multipage Product price" at bounding box center [397, 118] width 544 height 21
click at [393, 10] on div "Experiments. This page is ready Experiments Create new experiment" at bounding box center [397, 18] width 544 height 36
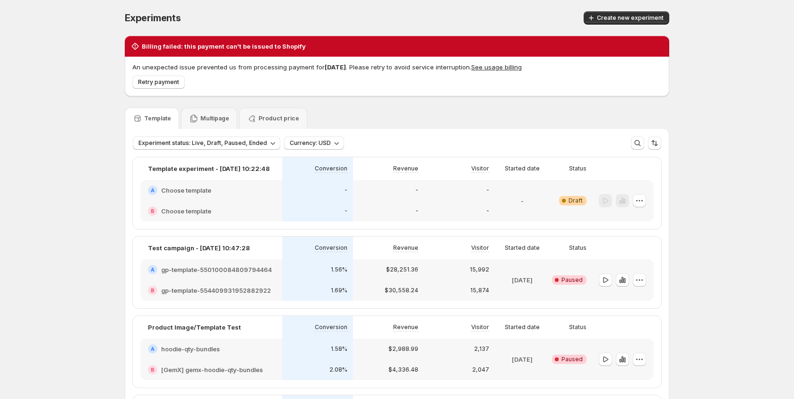
click at [418, 15] on div "Create new experiment" at bounding box center [527, 17] width 283 height 13
click at [747, 9] on div "Experiments. This page is ready Experiments Create new experiment Billing faile…" at bounding box center [397, 303] width 794 height 606
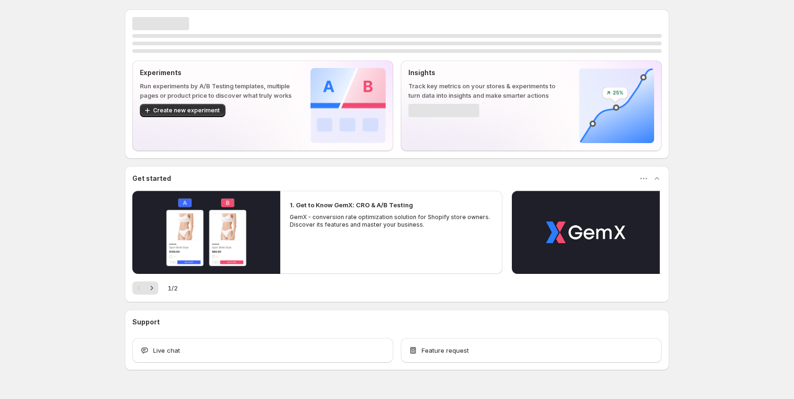
scroll to position [22, 0]
